Goal: Find specific page/section: Find specific page/section

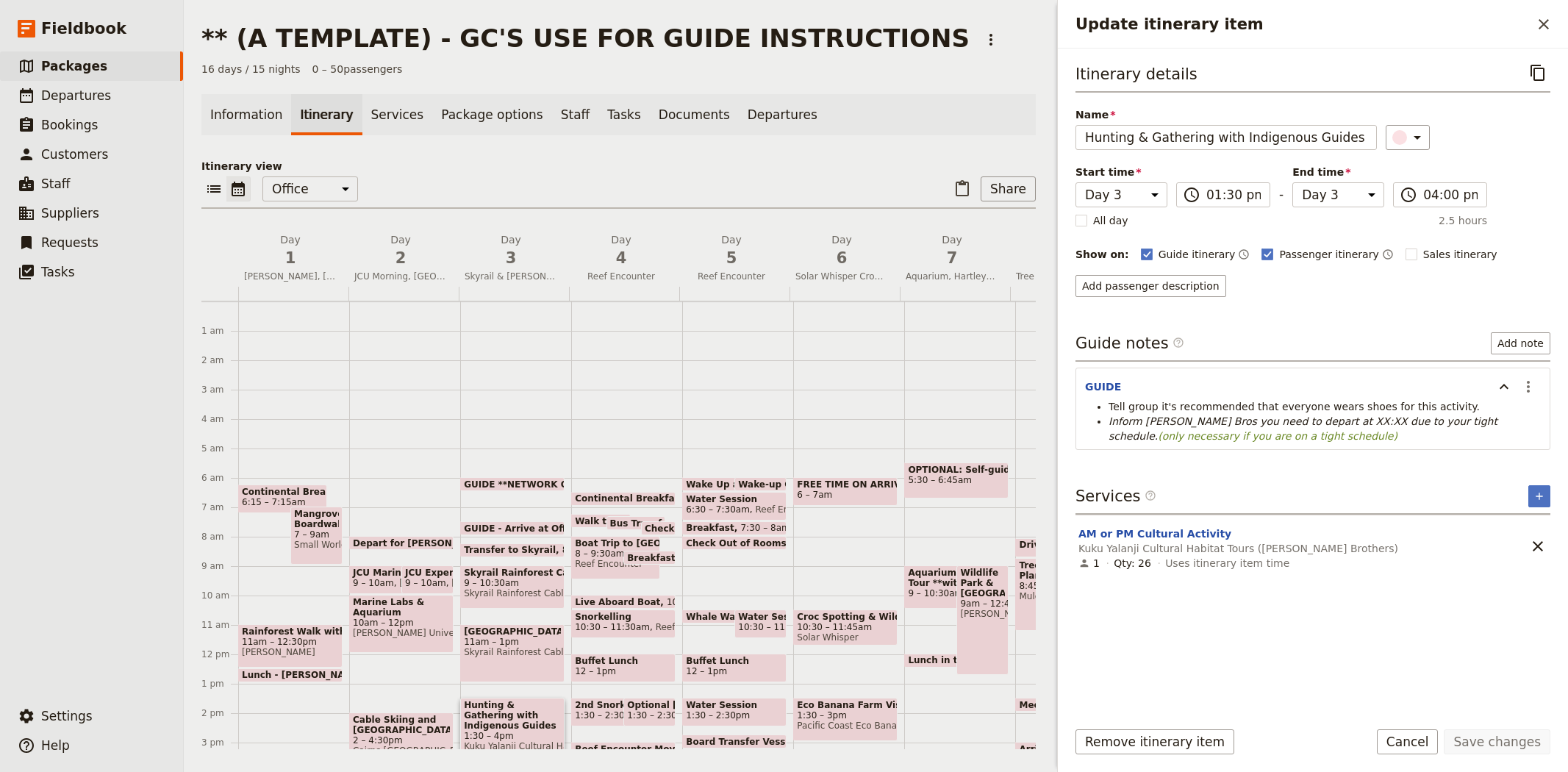
select select "3"
click at [494, 75] on div "16 days / 15 nights 0 – 50 passengers" at bounding box center [618, 70] width 835 height 15
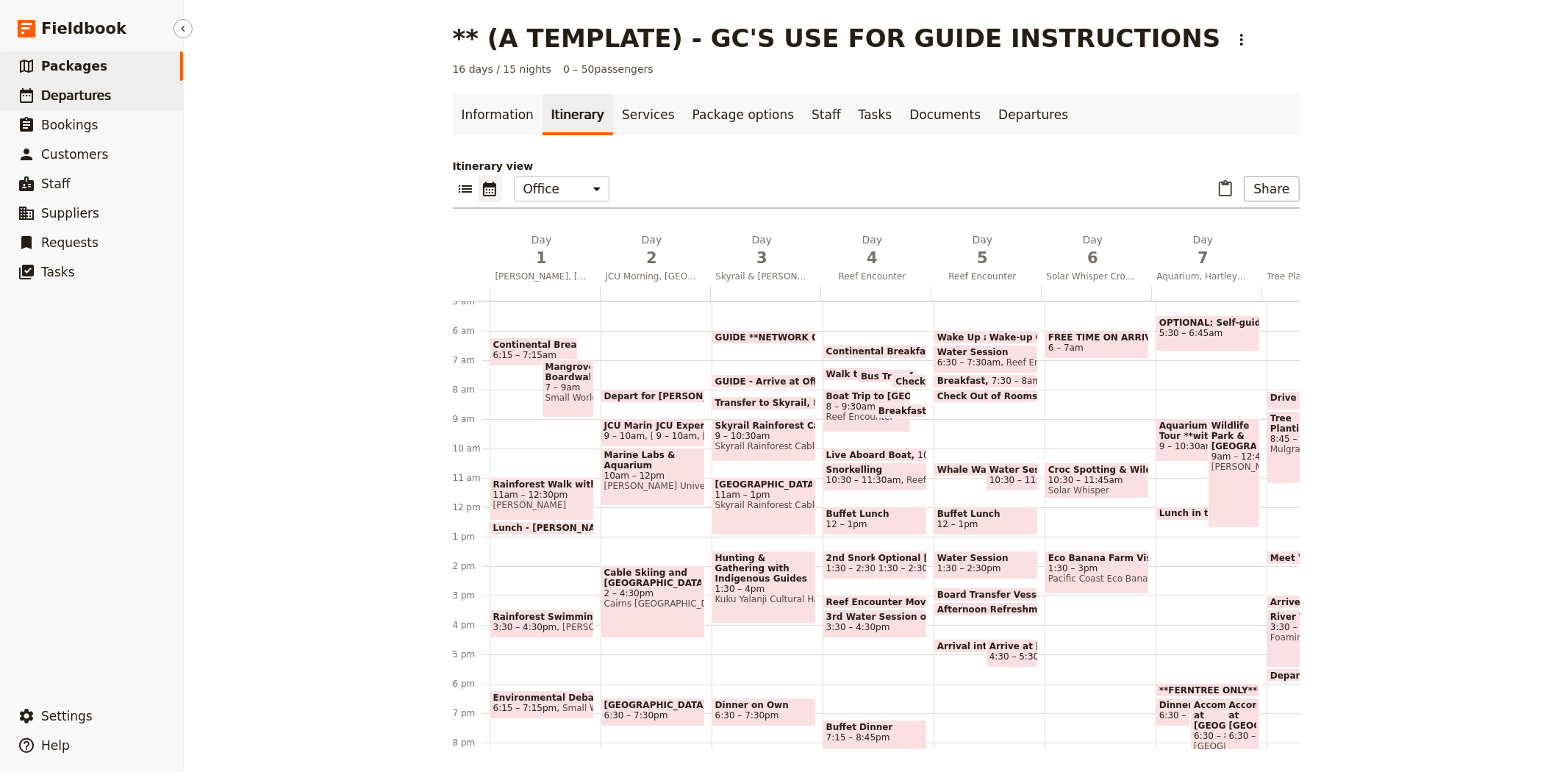
click at [63, 102] on span "Departures" at bounding box center [76, 96] width 70 height 15
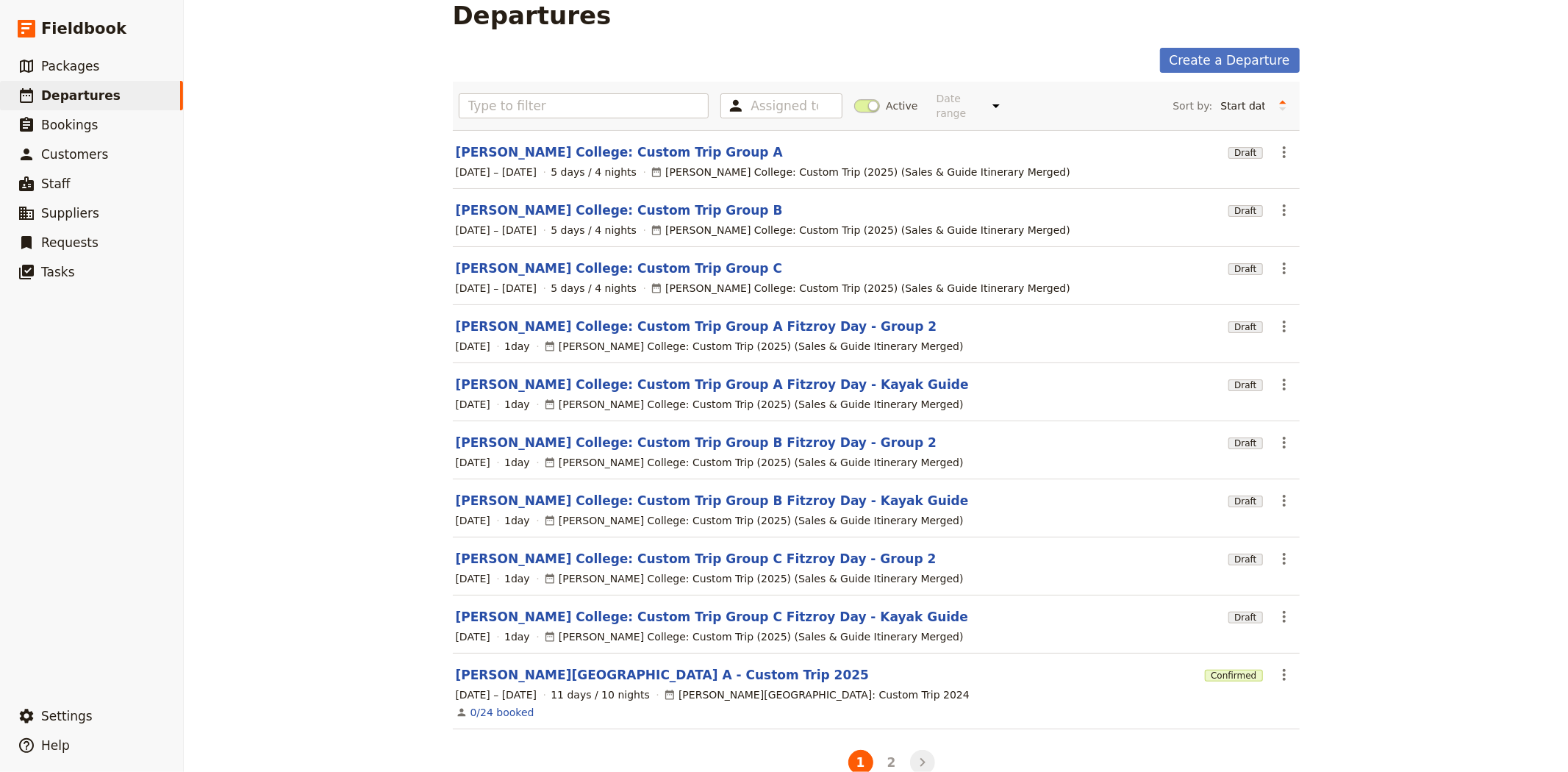
scroll to position [43, 0]
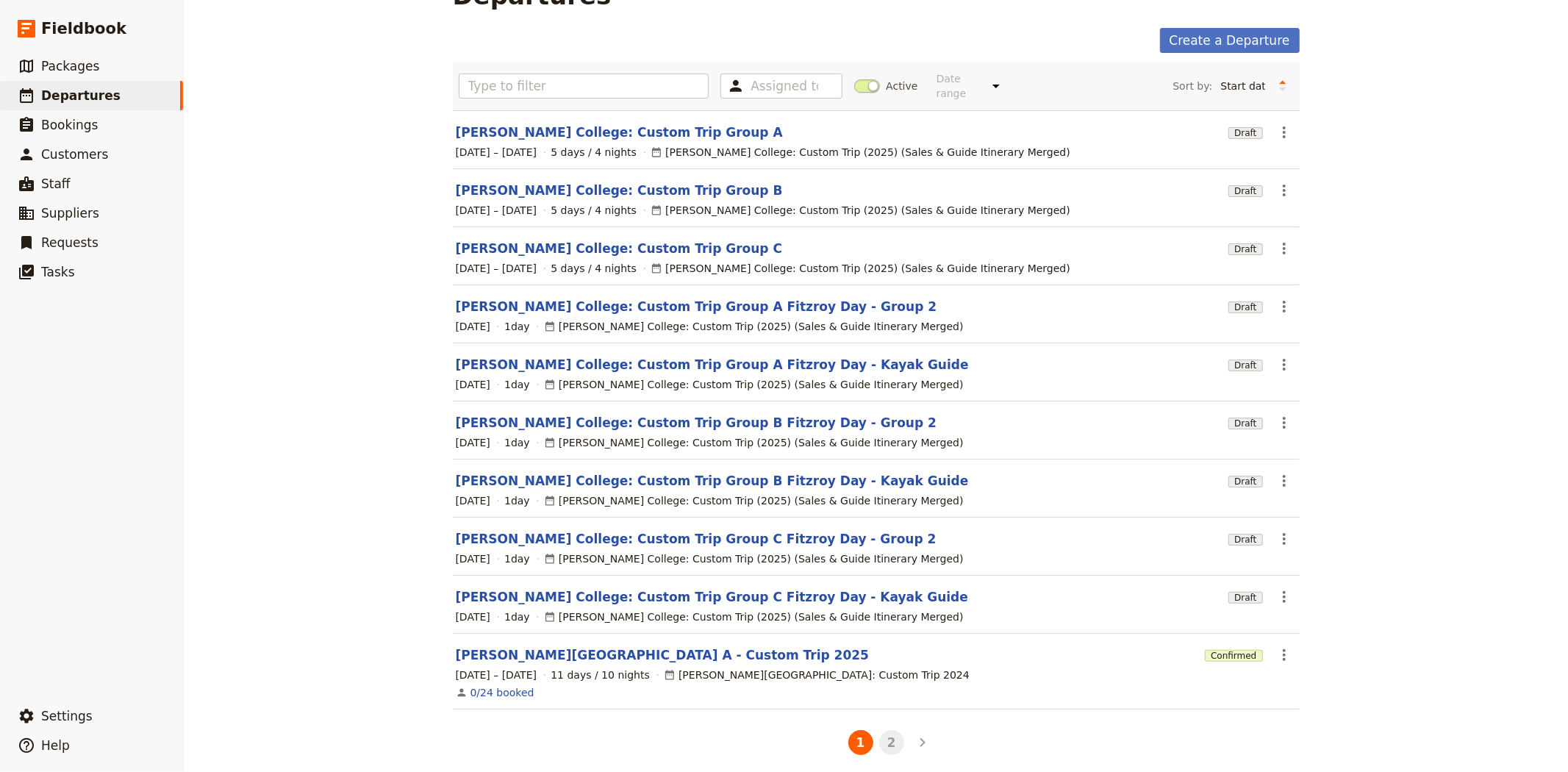
click at [888, 730] on button "2" at bounding box center [892, 743] width 25 height 25
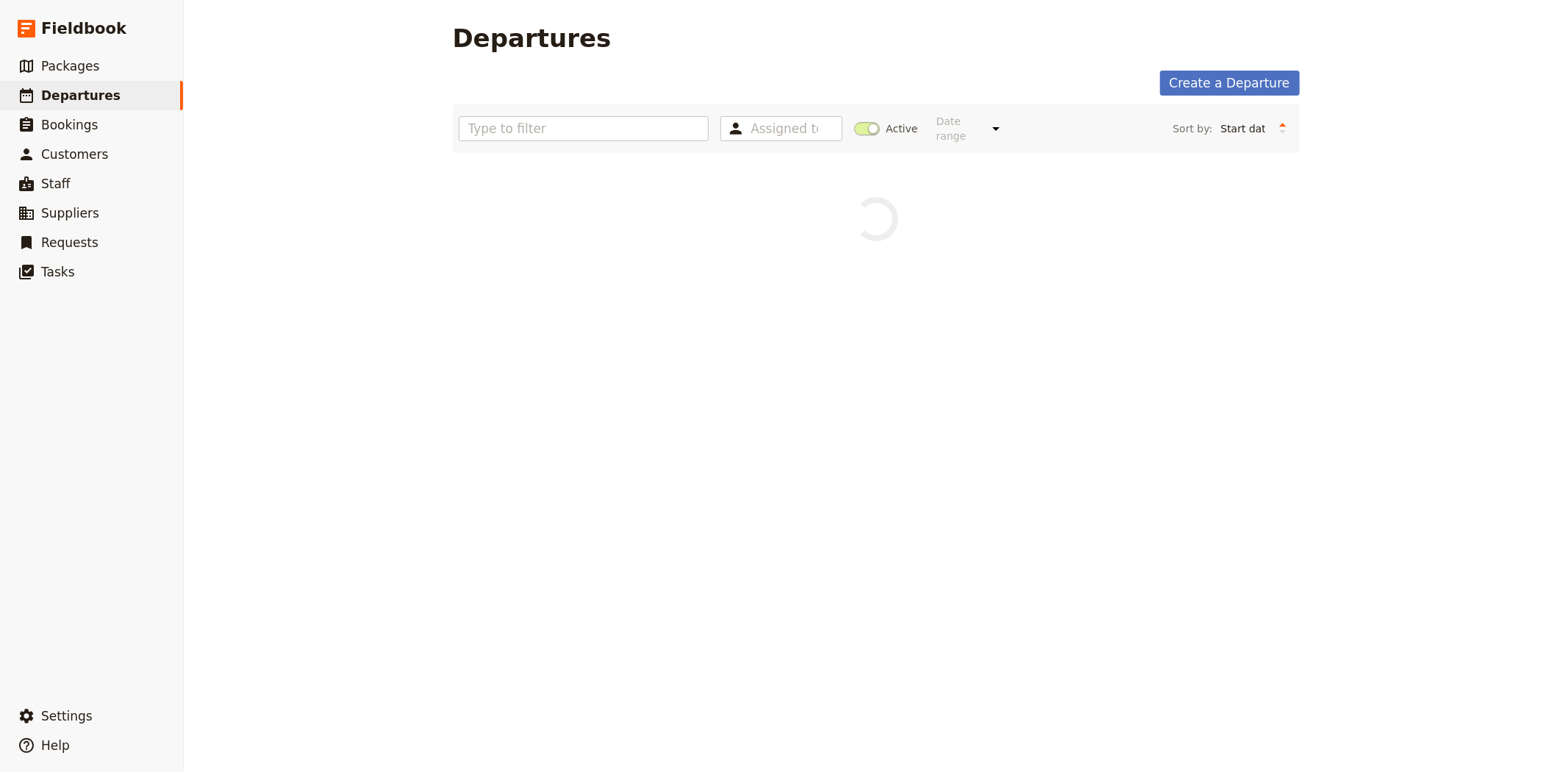
scroll to position [0, 0]
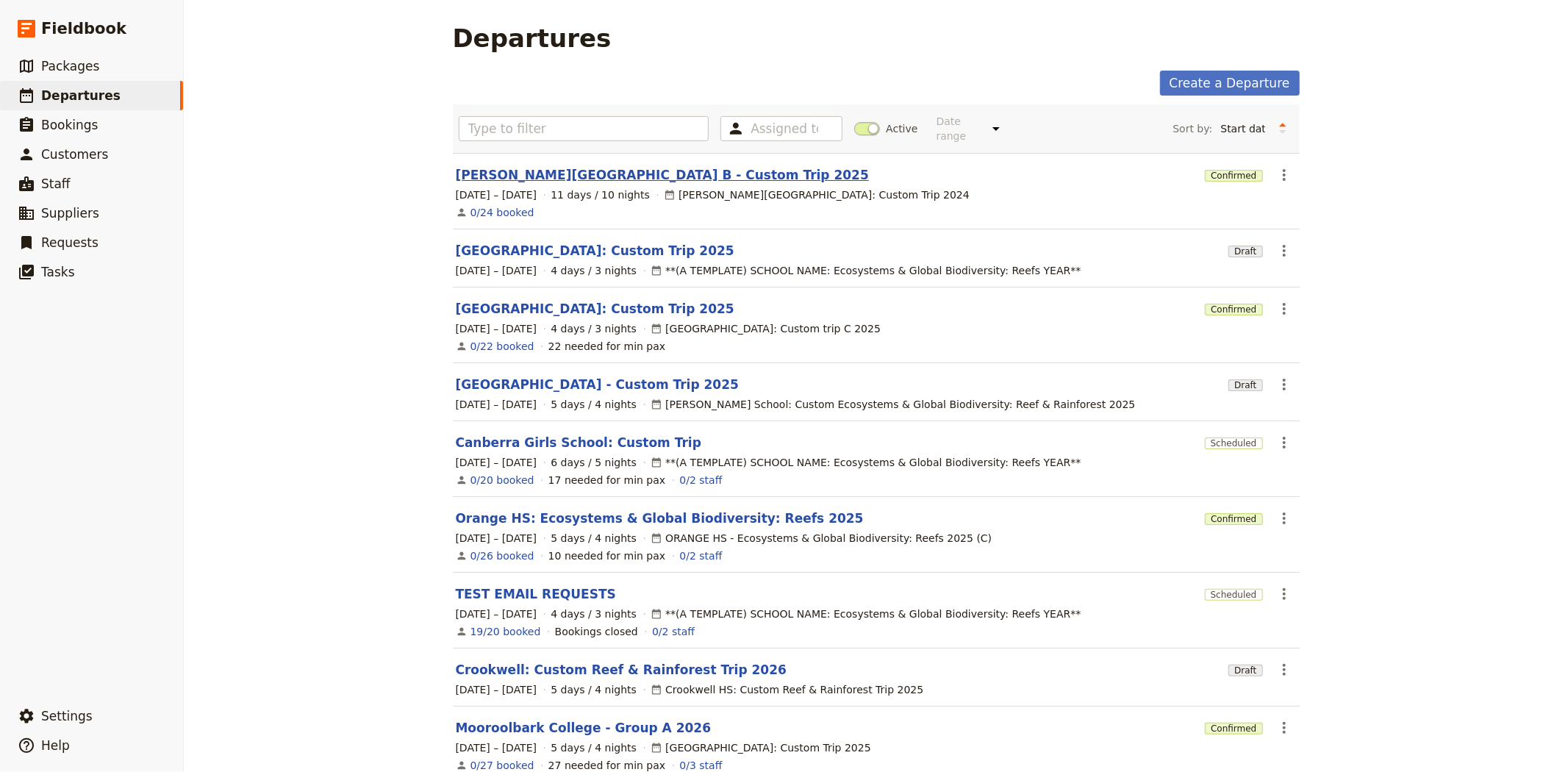
click at [550, 167] on link "[PERSON_NAME][GEOGRAPHIC_DATA] B - Custom Trip 2025" at bounding box center [662, 175] width 413 height 18
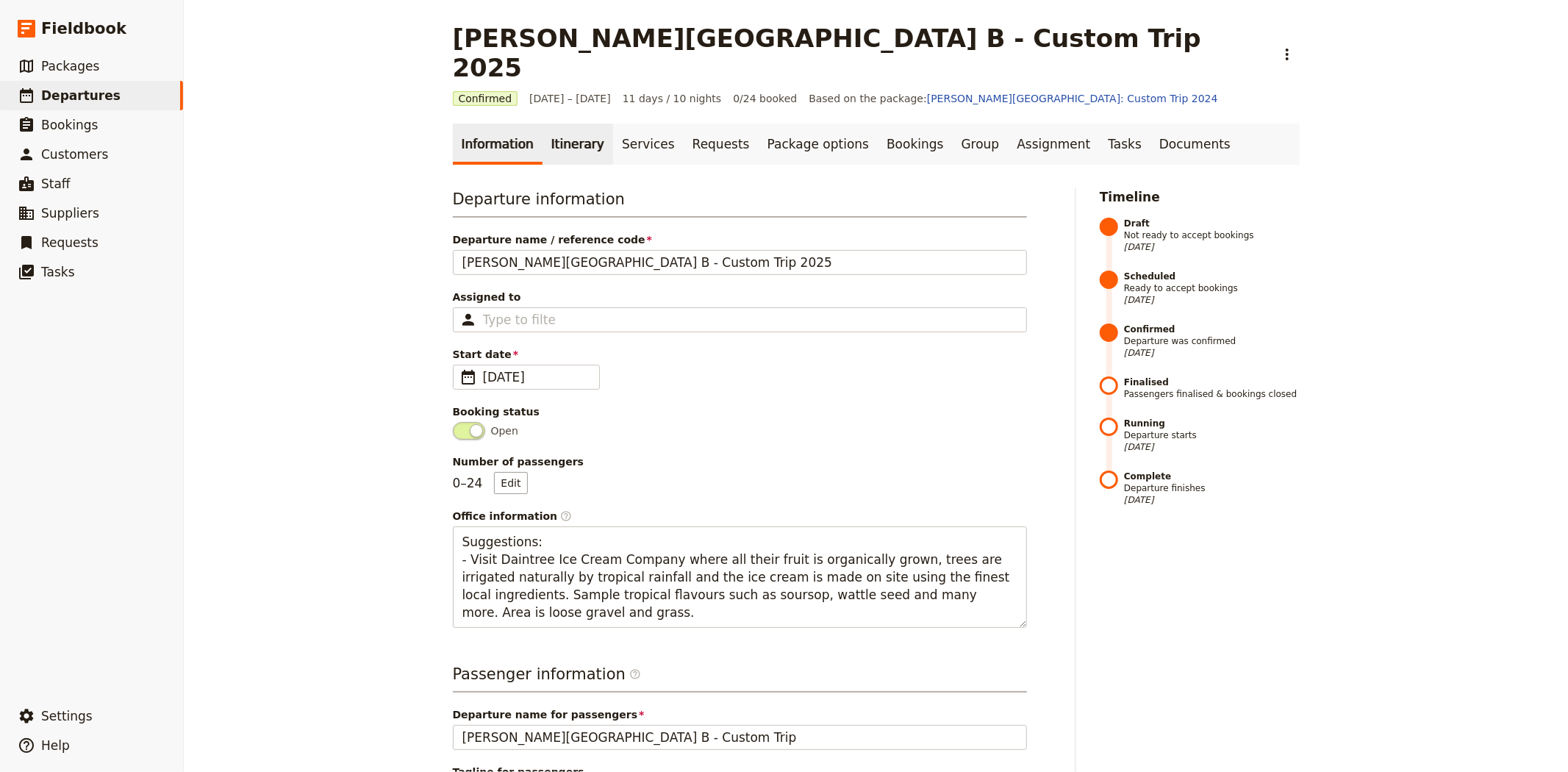
click at [573, 123] on link "Itinerary" at bounding box center [578, 143] width 70 height 41
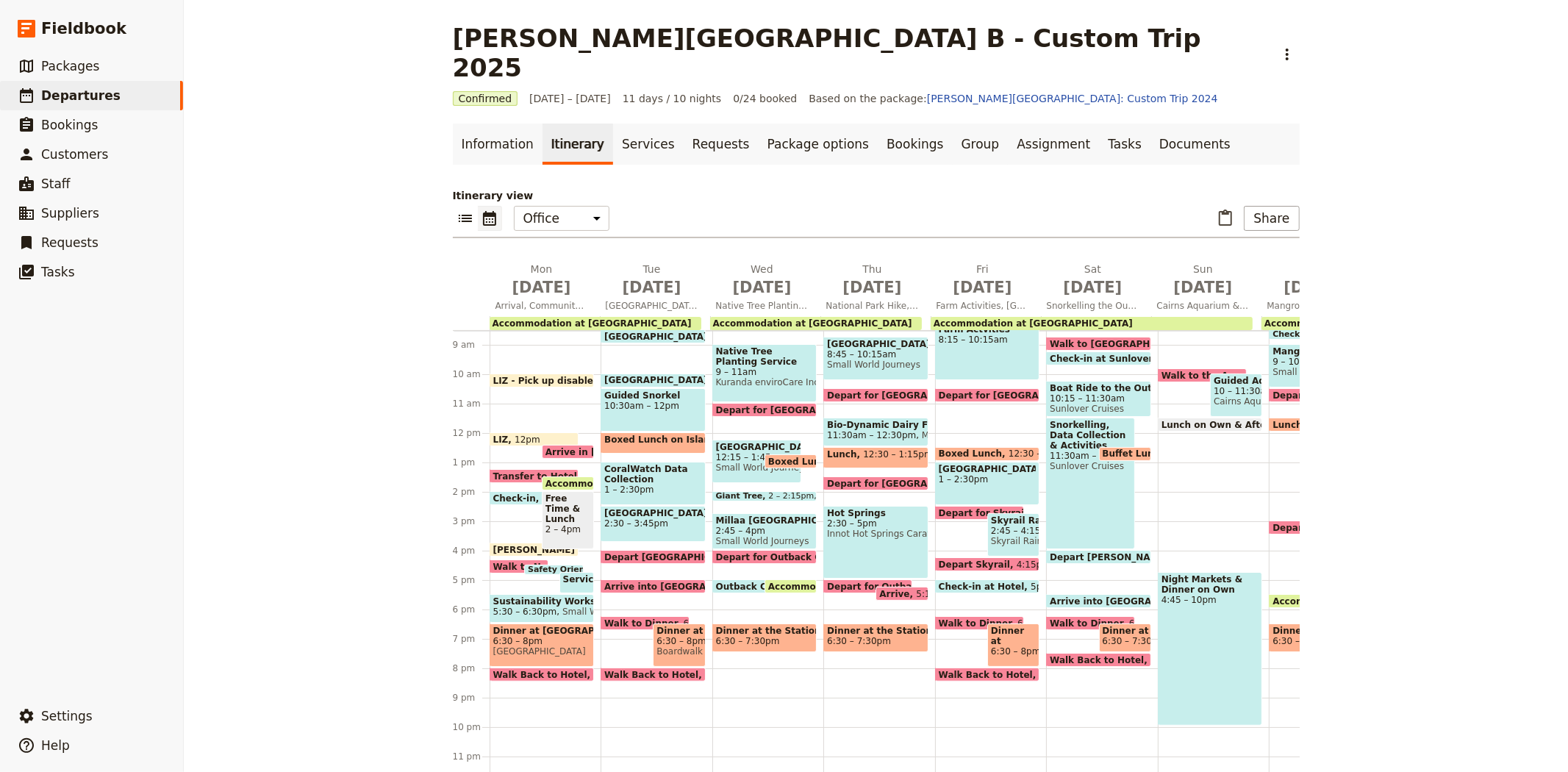
scroll to position [170, 0]
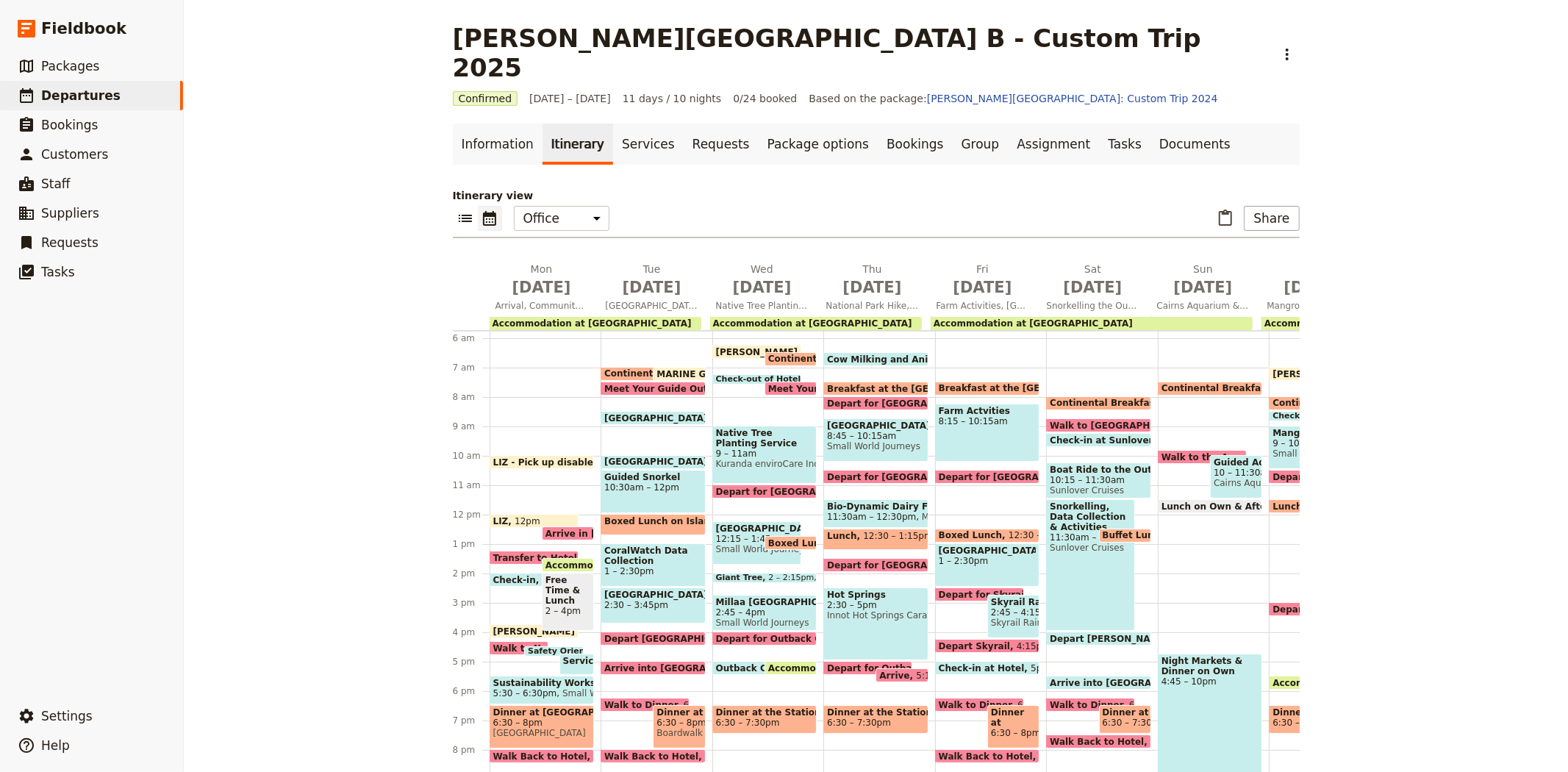
click at [620, 368] on span "Continental Breakfast at Hotel" at bounding box center [683, 373] width 159 height 10
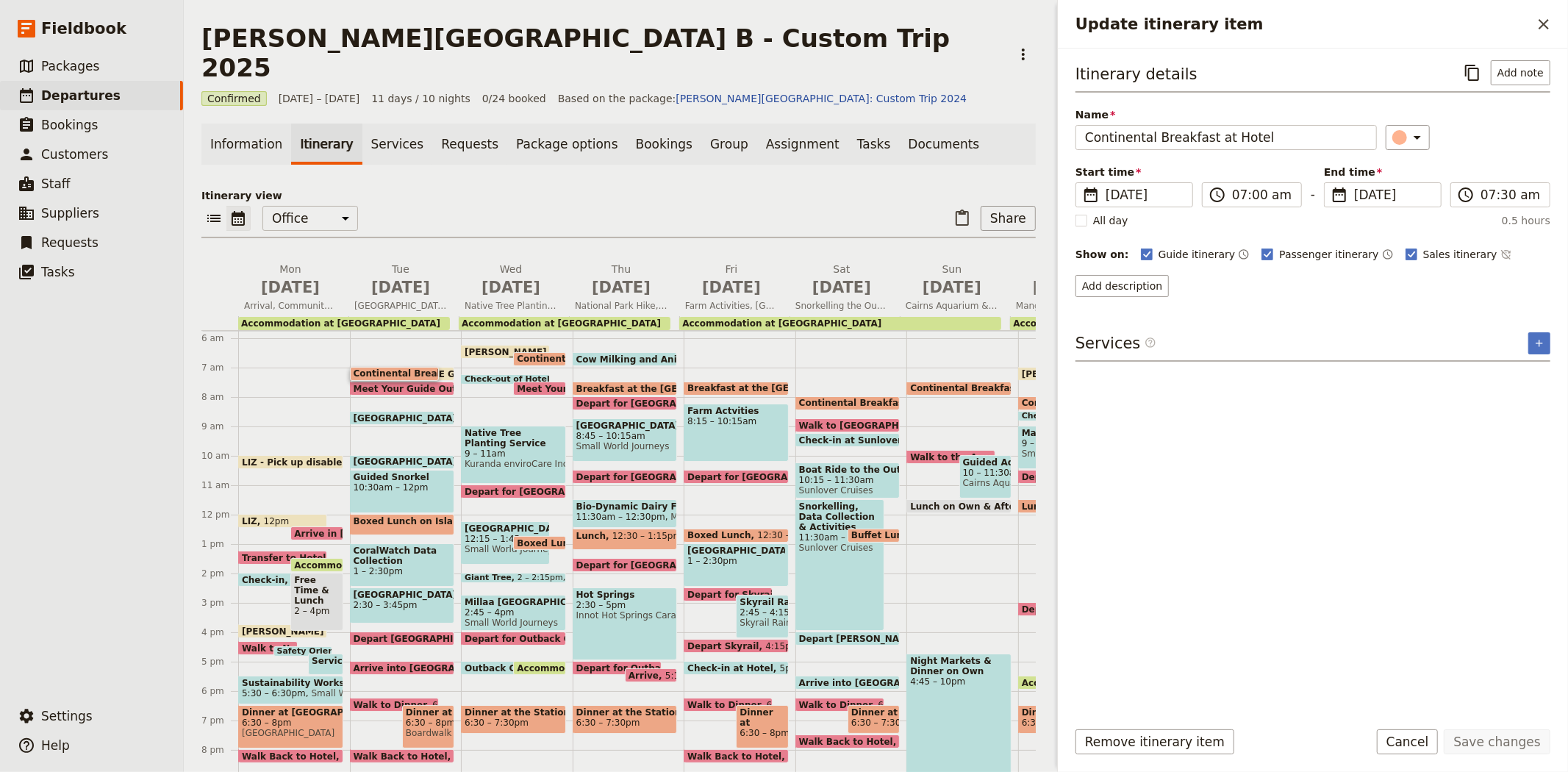
click at [546, 353] on span "Continental Breakfast at Hotel" at bounding box center [596, 358] width 159 height 10
click at [846, 398] on span "Continental Breakfast at Hotel" at bounding box center [878, 403] width 159 height 10
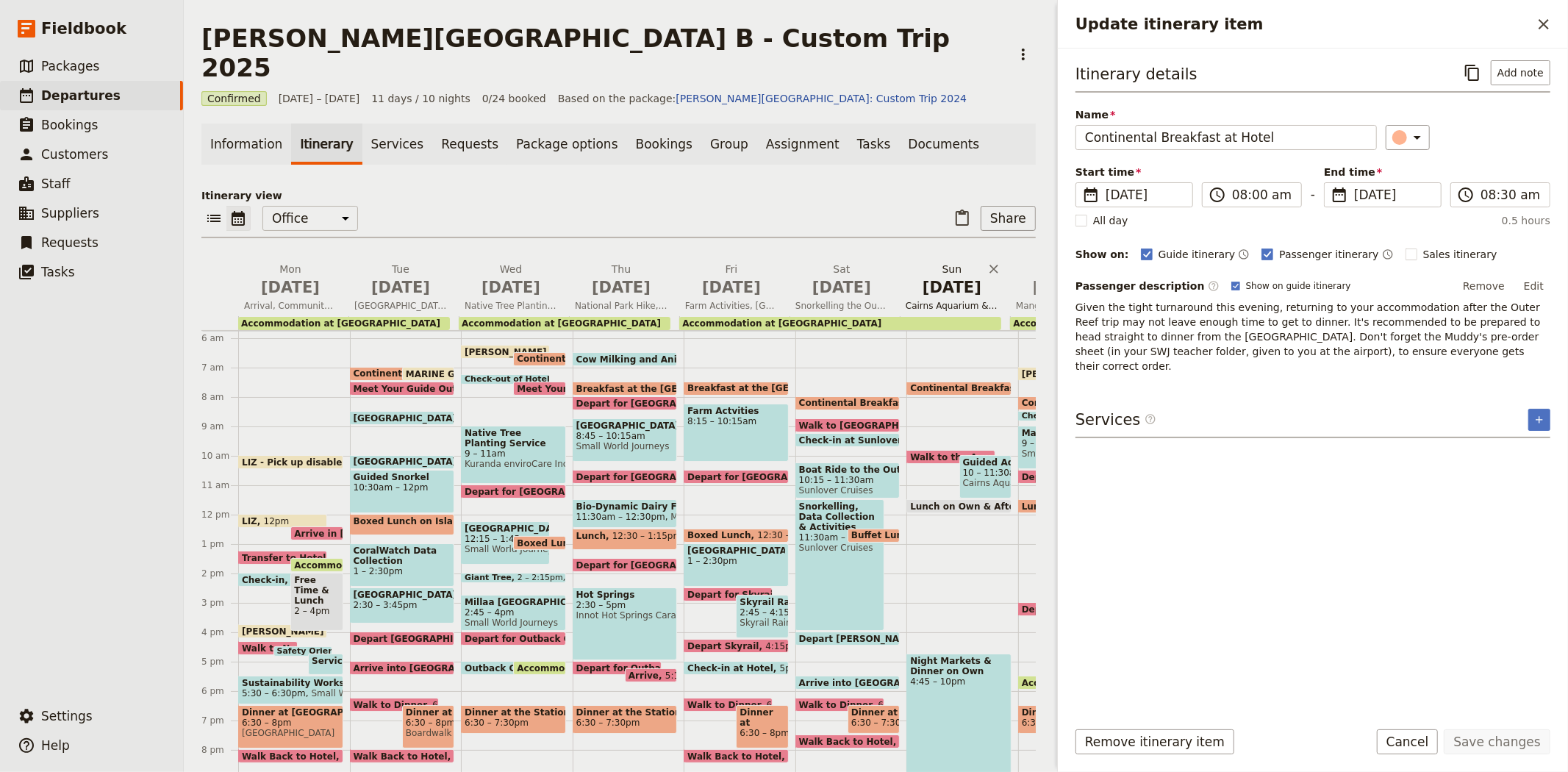
click at [940, 276] on span "[DATE]" at bounding box center [951, 287] width 92 height 22
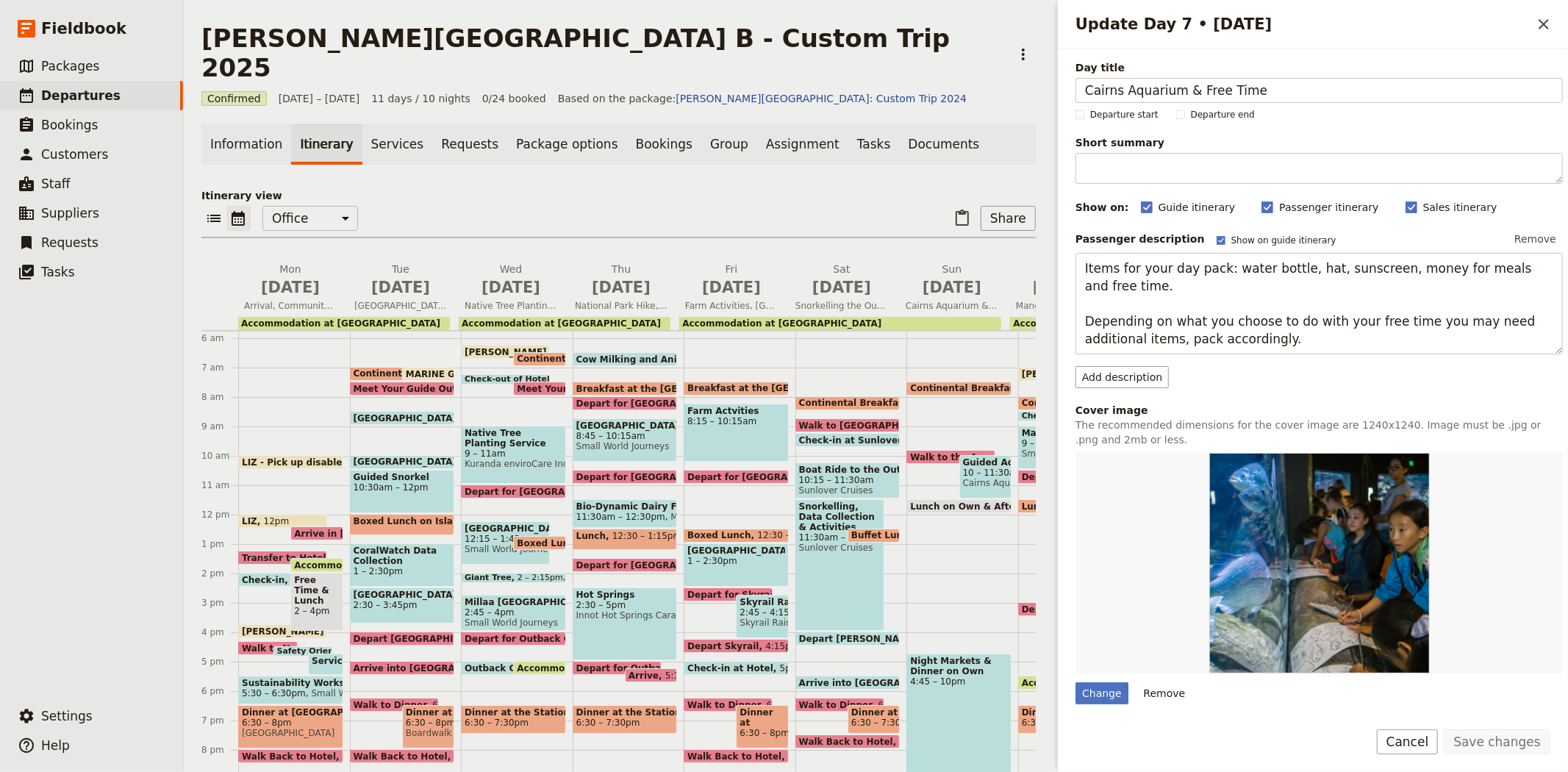
click at [944, 382] on div "Continental Breakfast at Hotel 7:30 – 8am" at bounding box center [958, 389] width 105 height 14
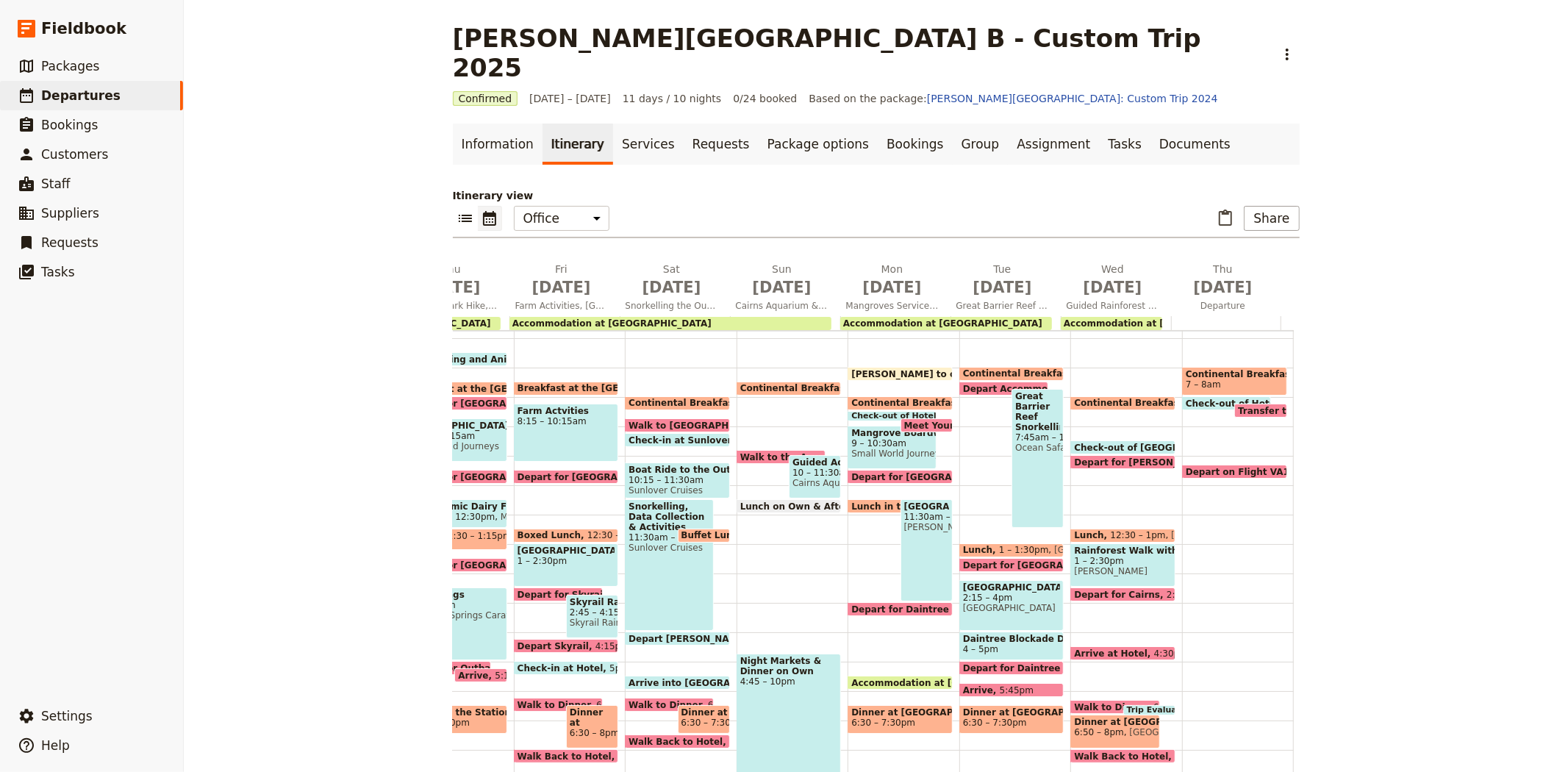
scroll to position [0, 422]
click at [871, 398] on span "Continental Breakfast at Hotel" at bounding box center [930, 403] width 159 height 10
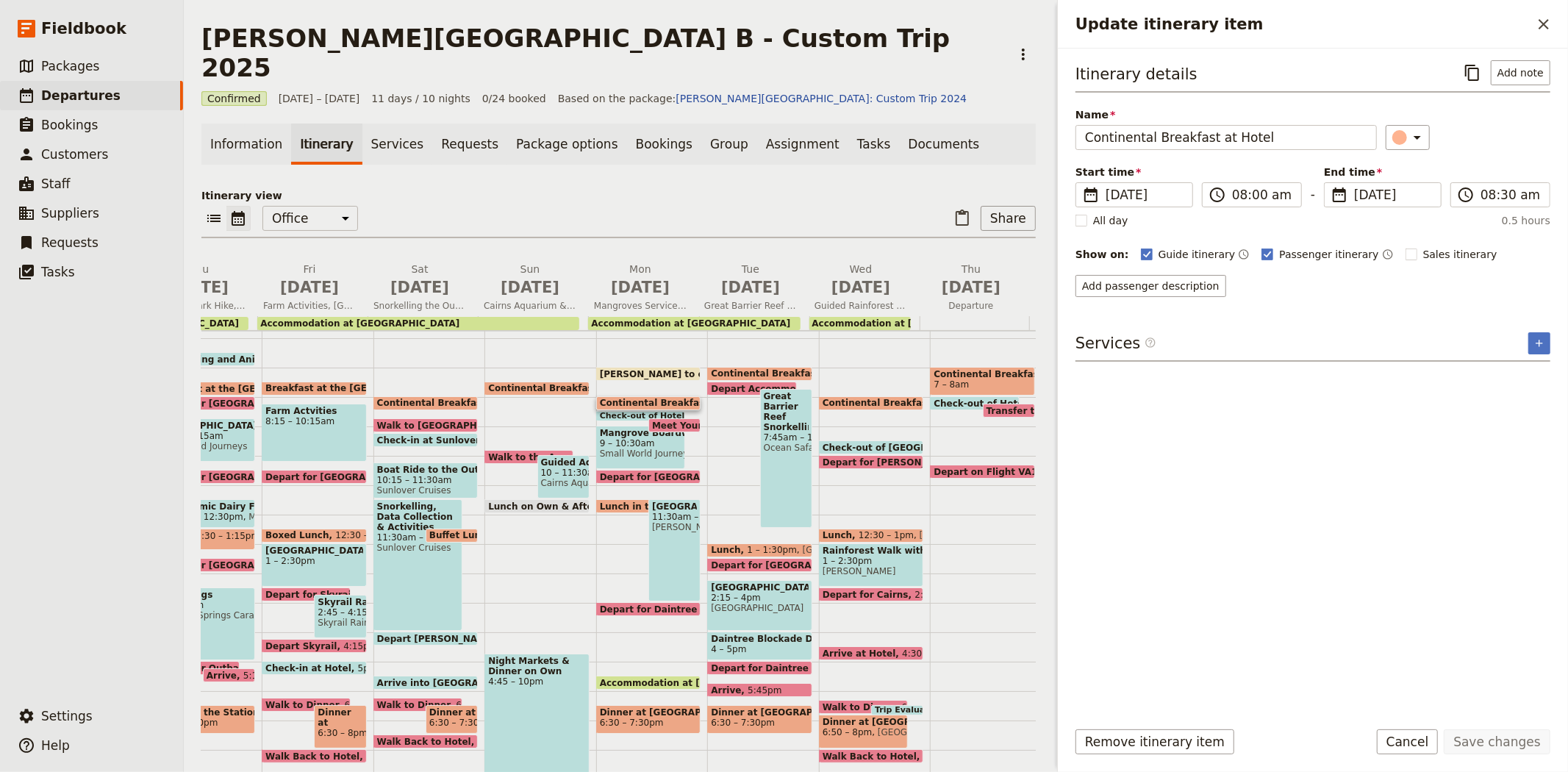
click at [977, 379] on span "7 – 8am" at bounding box center [982, 384] width 98 height 10
